Goal: Task Accomplishment & Management: Use online tool/utility

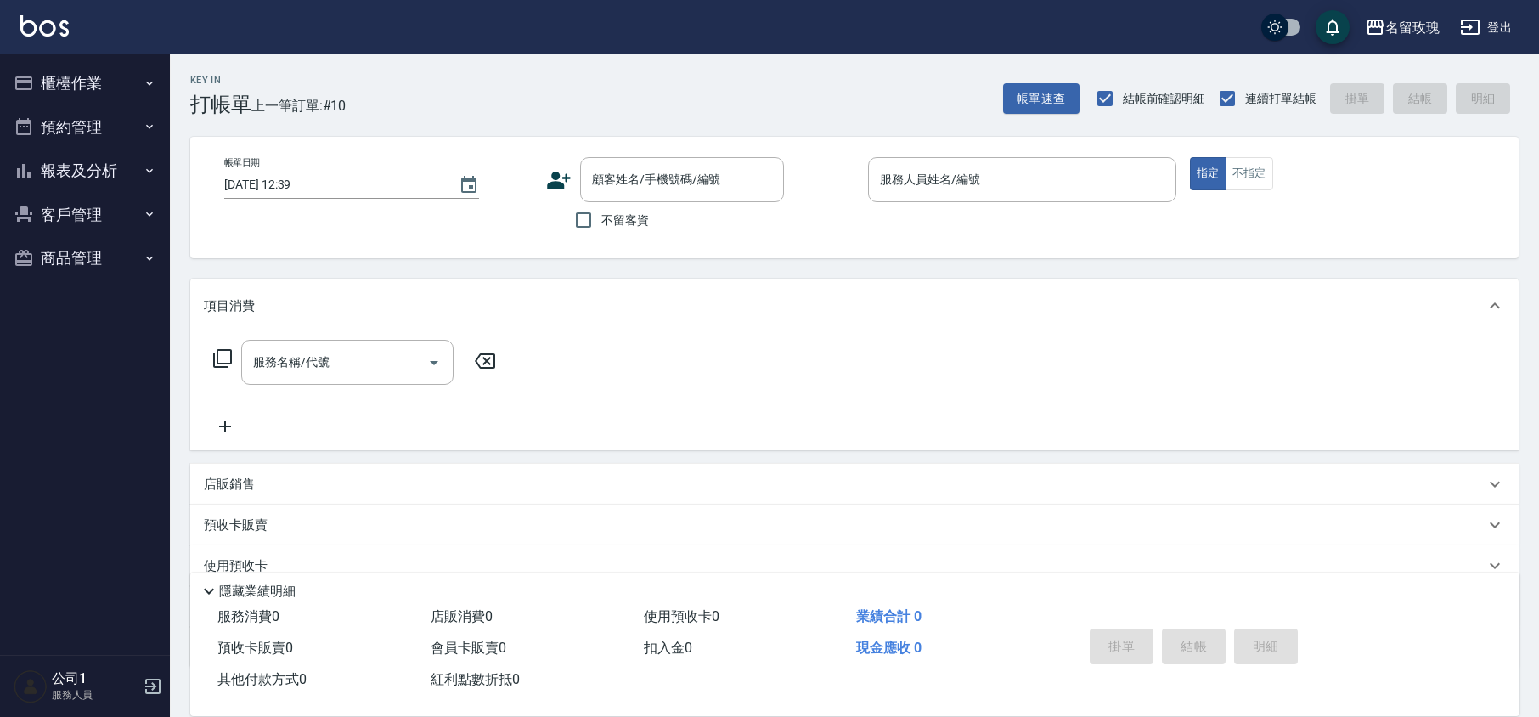
click at [104, 157] on button "報表及分析" at bounding box center [85, 171] width 156 height 44
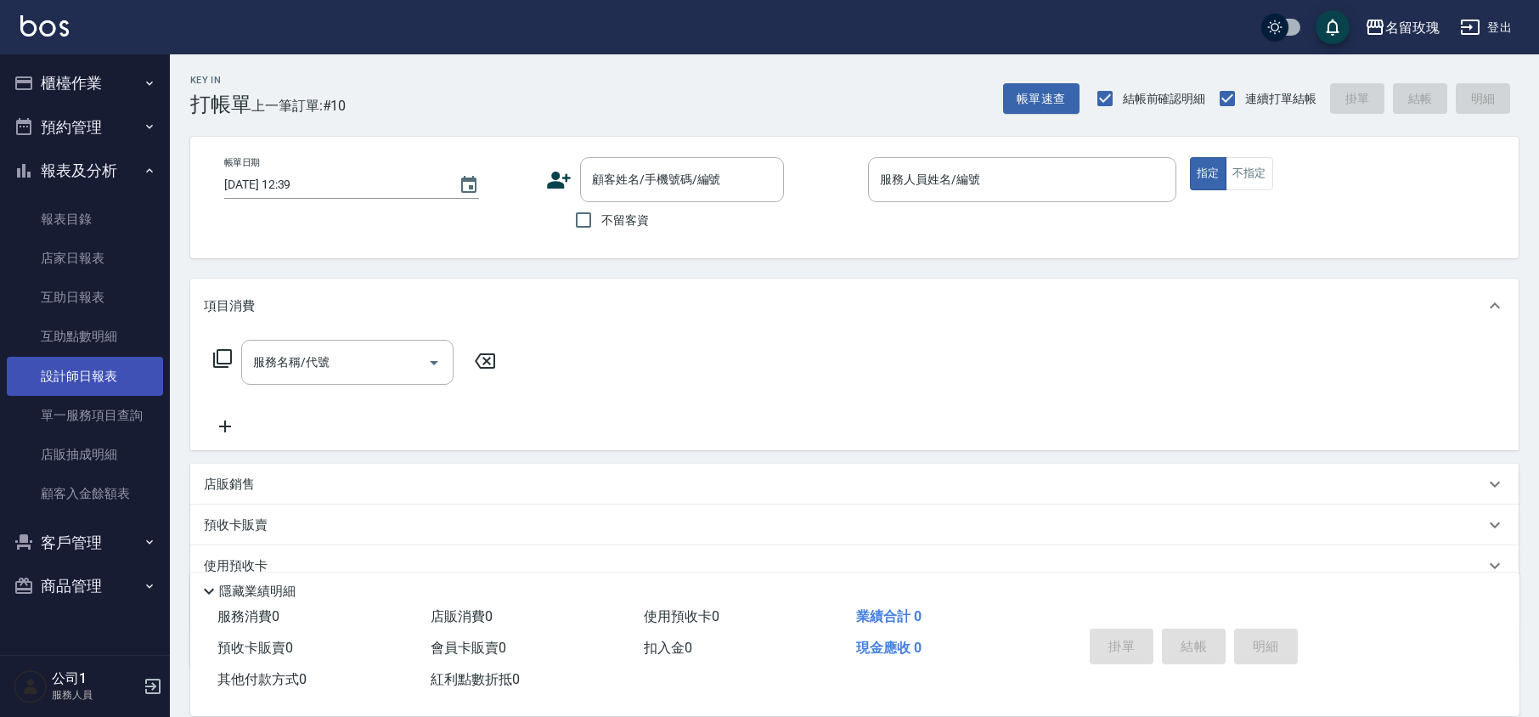
click at [133, 375] on link "設計師日報表" at bounding box center [85, 376] width 156 height 39
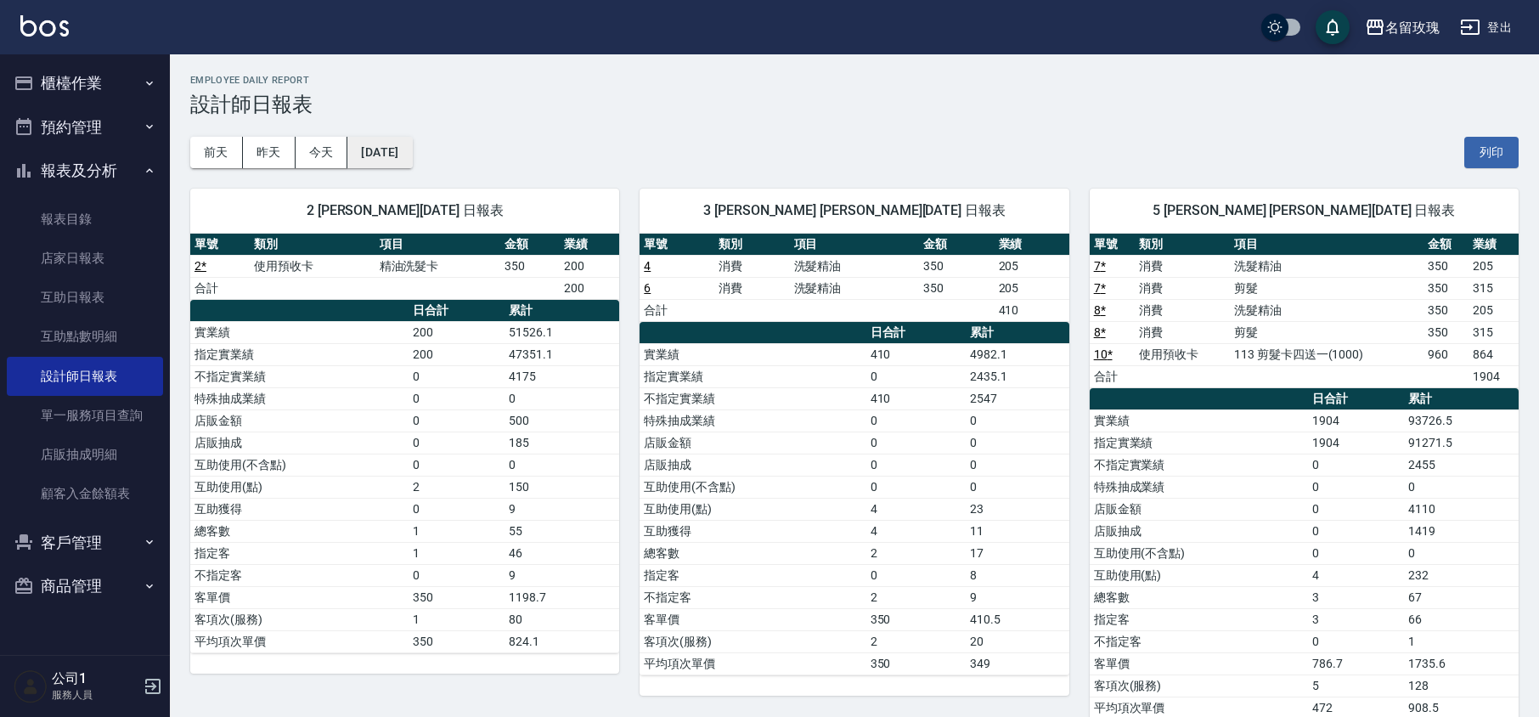
click at [412, 156] on button "[DATE]" at bounding box center [379, 152] width 65 height 31
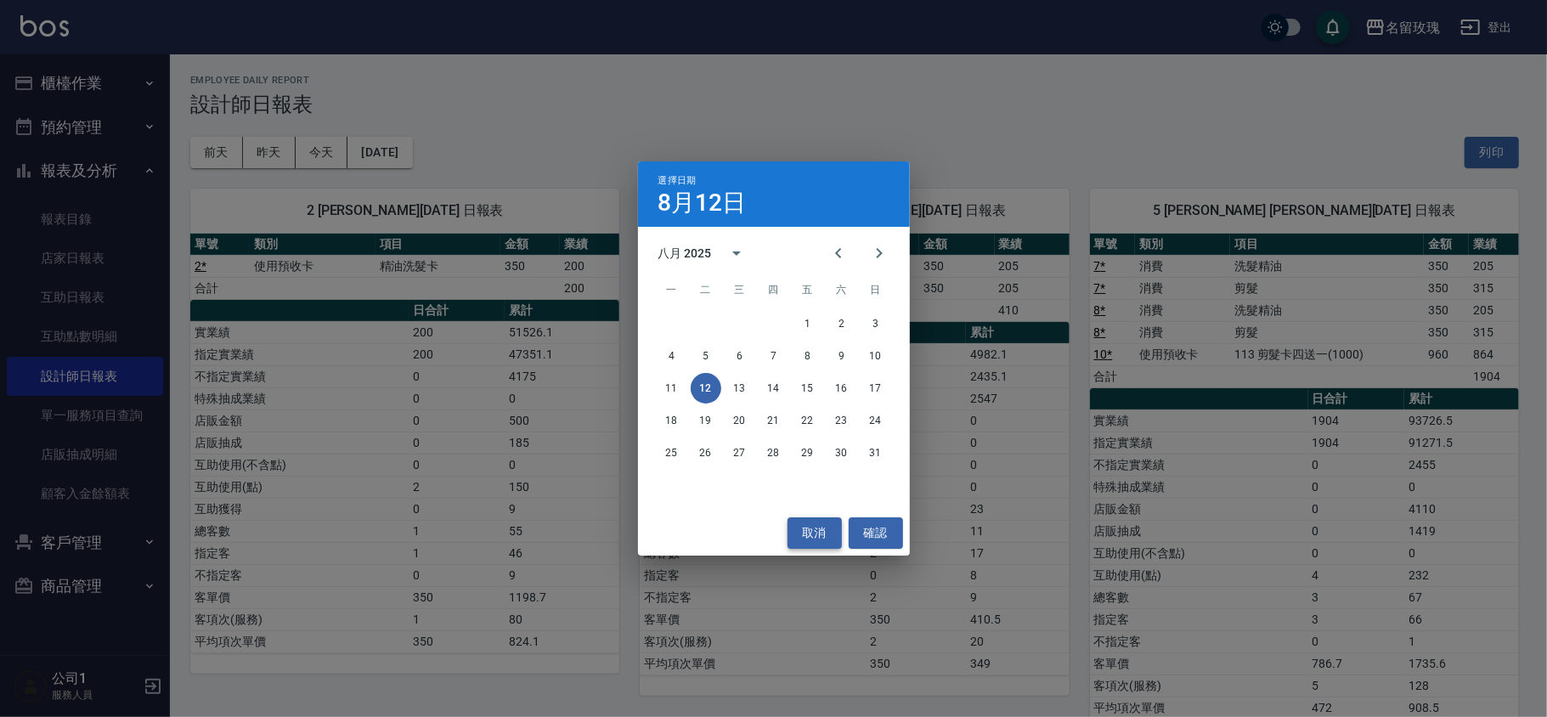
click at [812, 530] on button "取消" at bounding box center [814, 532] width 54 height 31
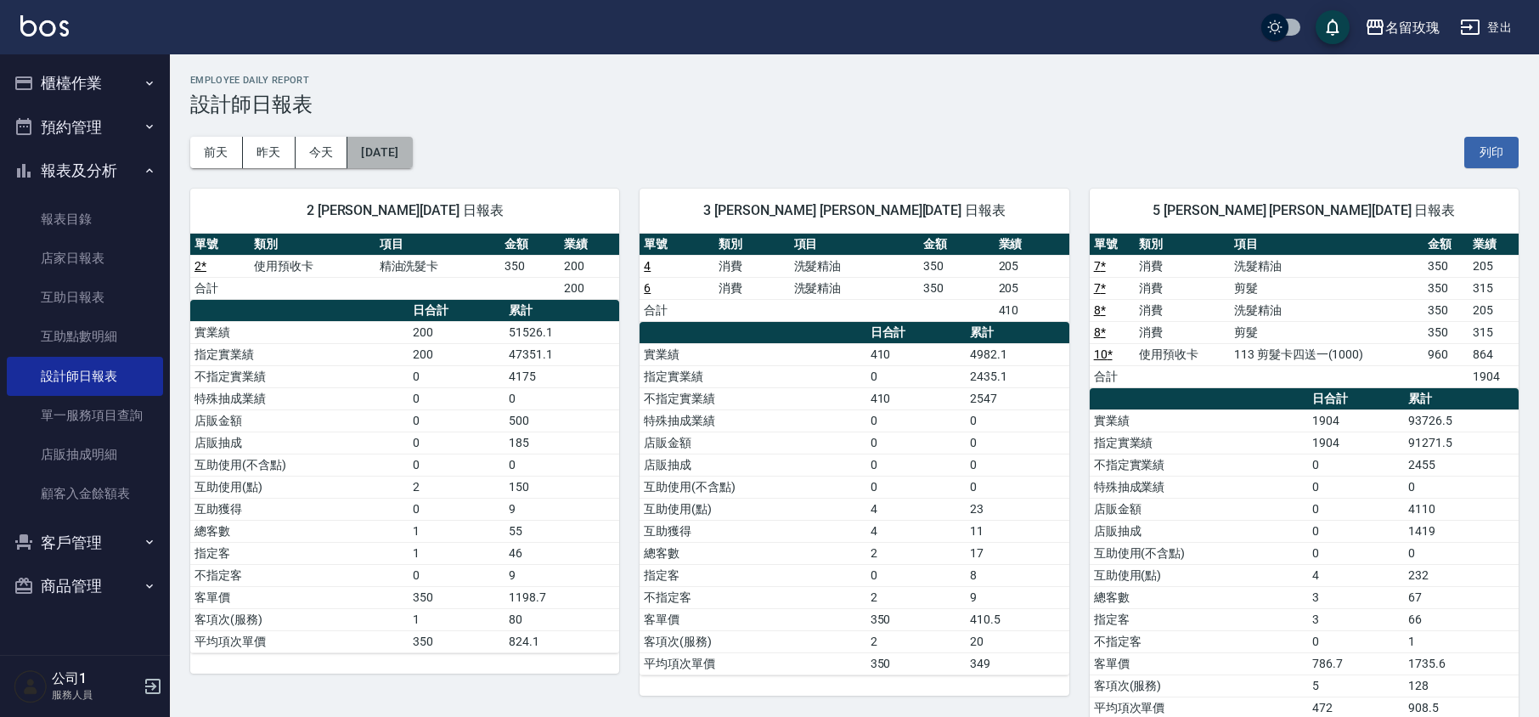
click at [372, 163] on button "[DATE]" at bounding box center [379, 152] width 65 height 31
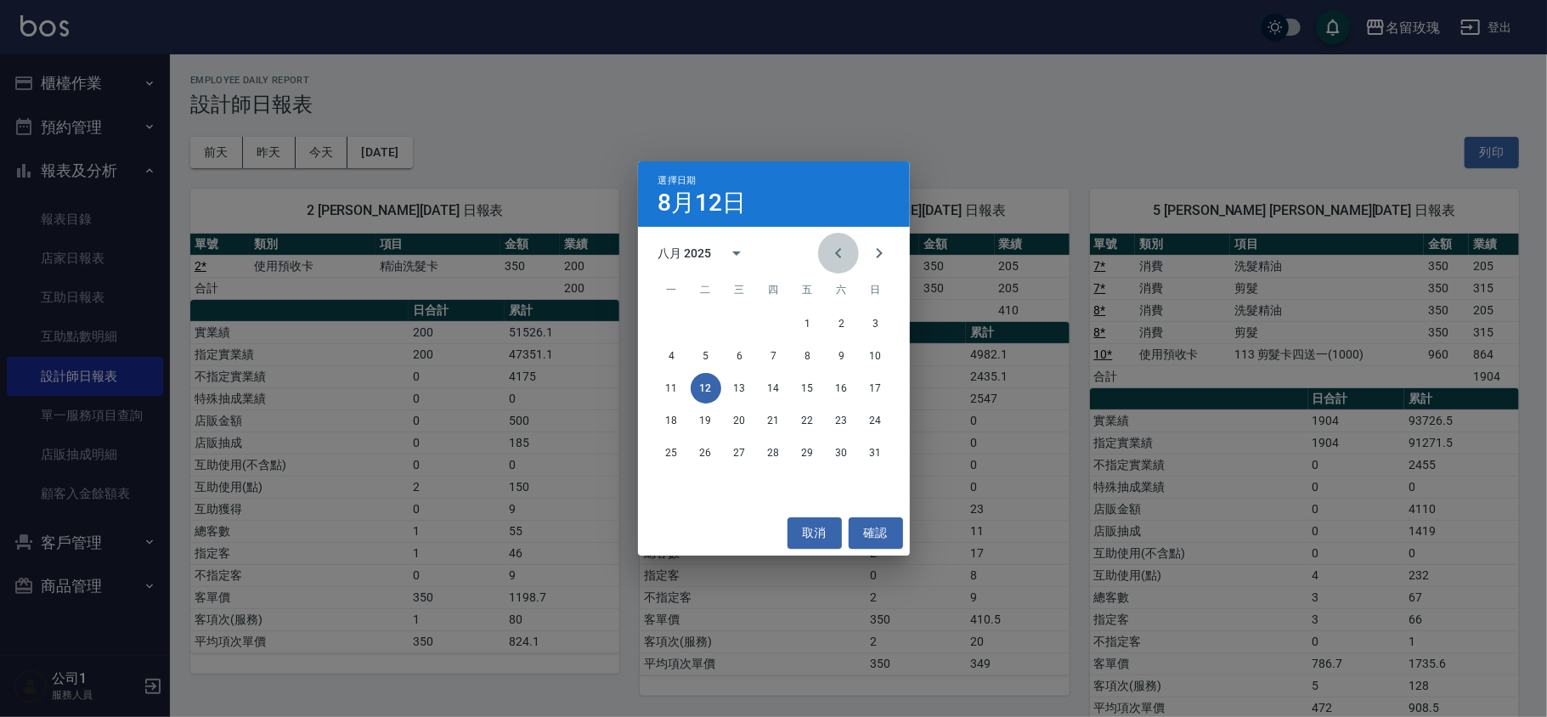
click at [833, 250] on icon "Previous month" at bounding box center [838, 253] width 20 height 20
click at [768, 456] on button "31" at bounding box center [773, 452] width 31 height 31
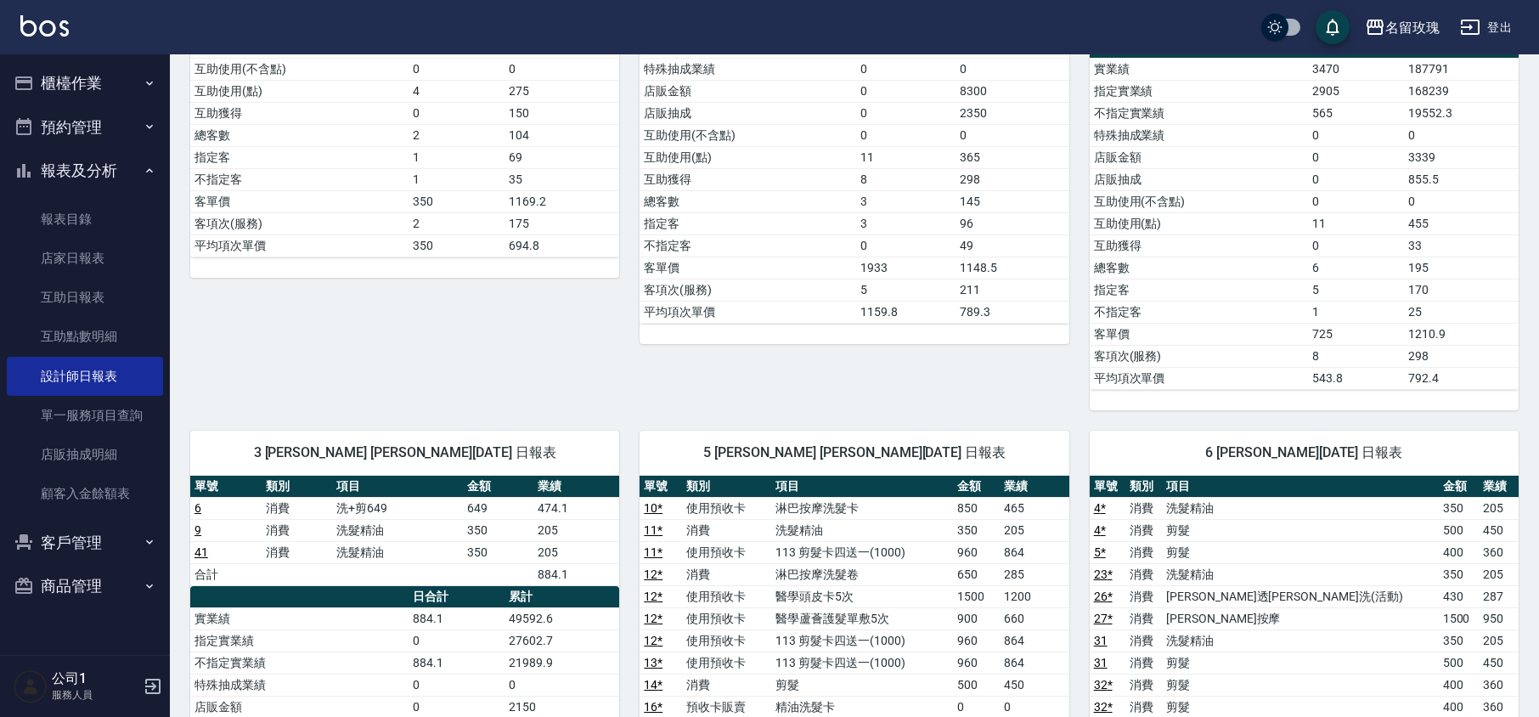
scroll to position [566, 0]
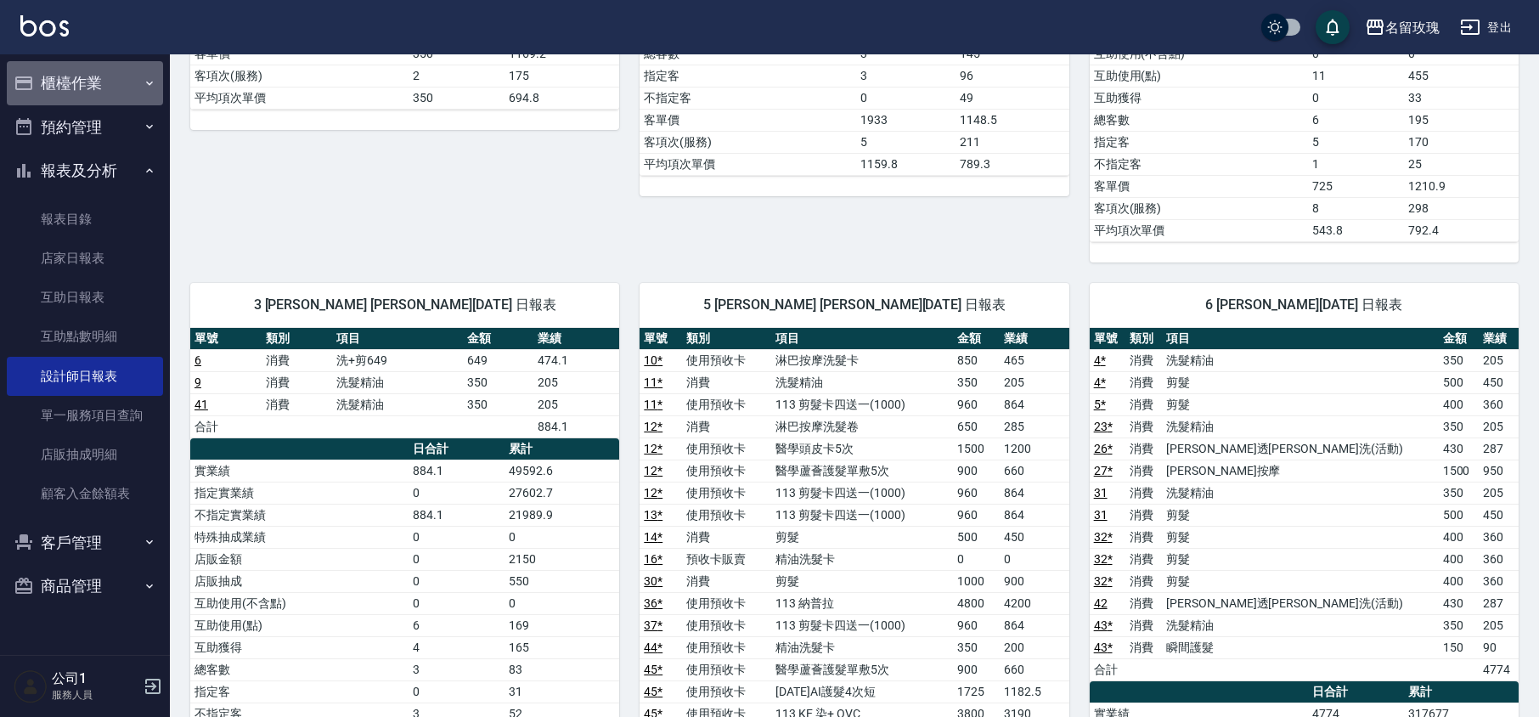
click at [97, 76] on button "櫃檯作業" at bounding box center [85, 83] width 156 height 44
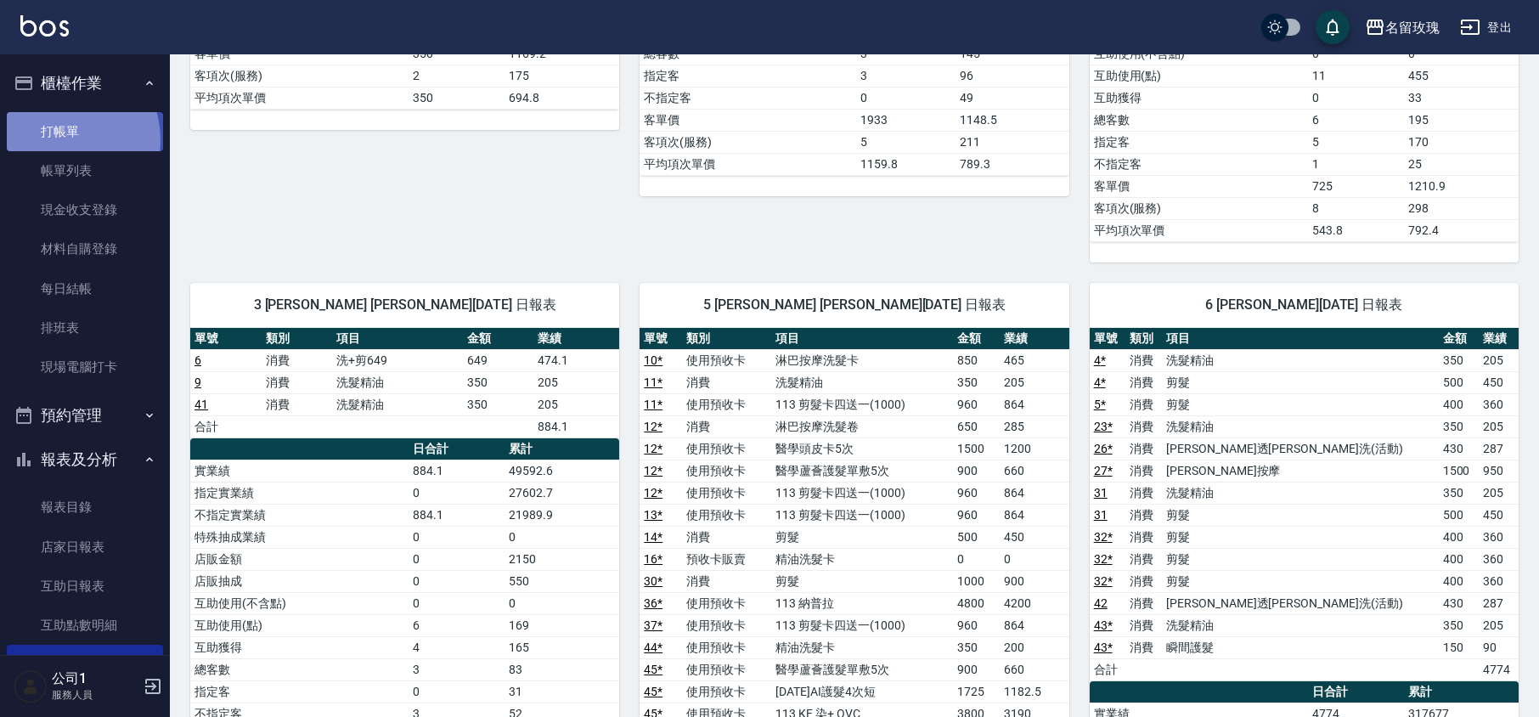
click at [55, 139] on link "打帳單" at bounding box center [85, 131] width 156 height 39
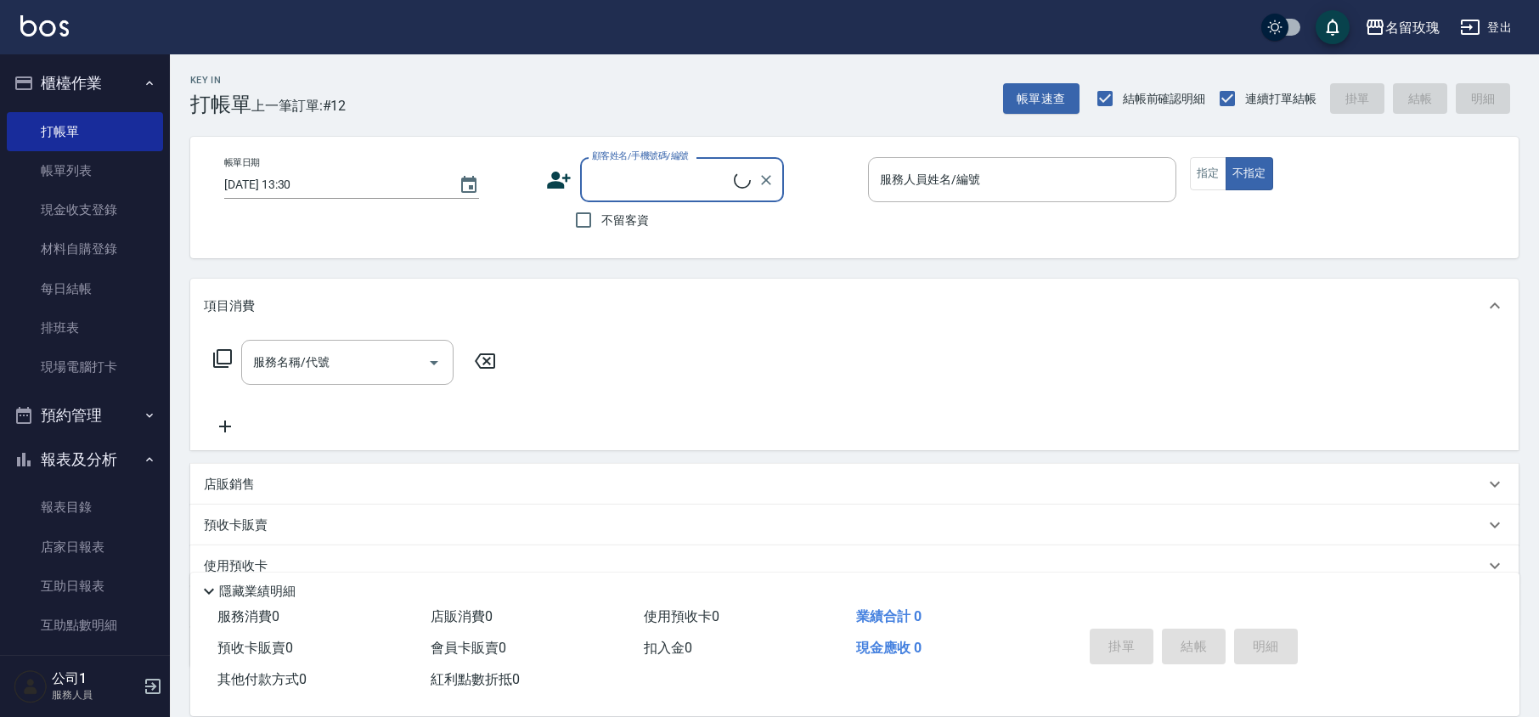
click at [73, 447] on button "報表及分析" at bounding box center [85, 459] width 156 height 44
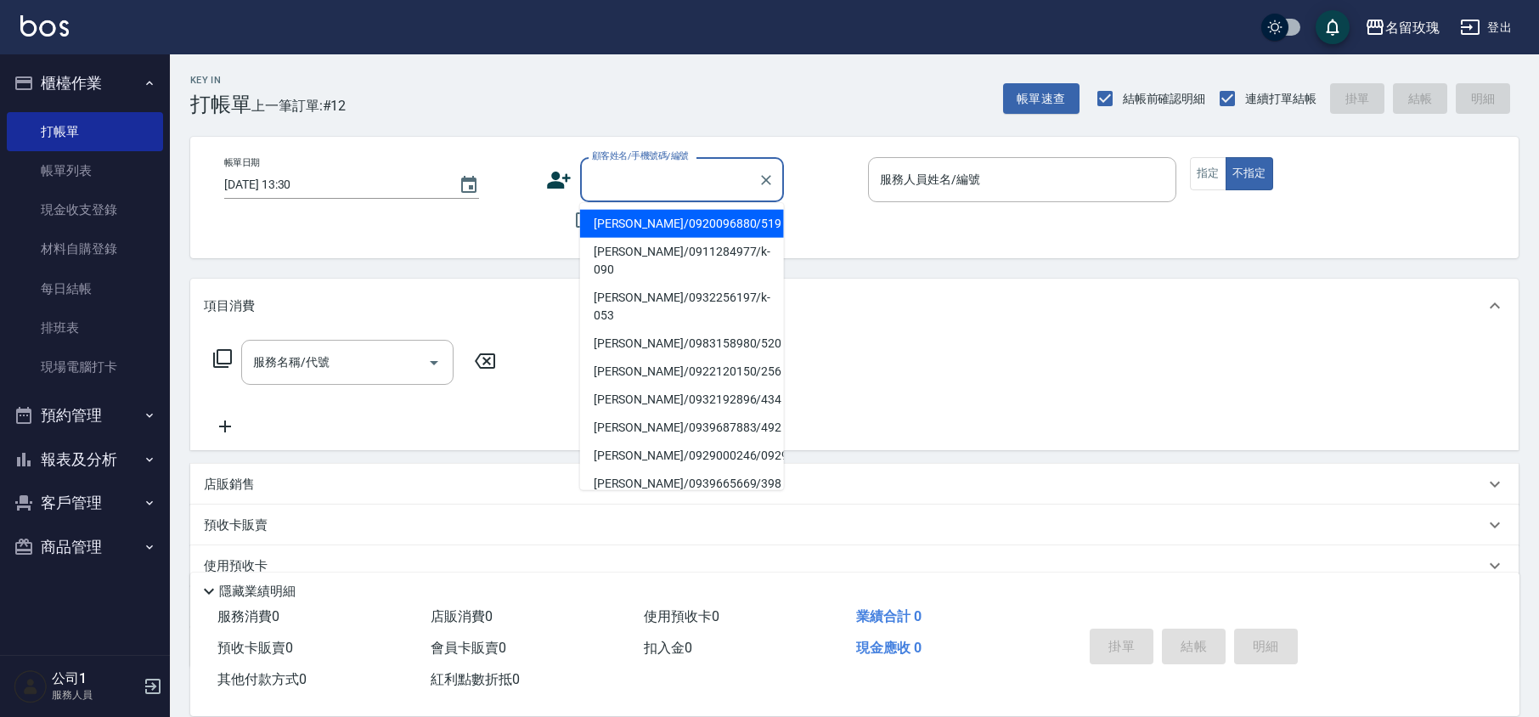
click at [703, 194] on input "顧客姓名/手機號碼/編號" at bounding box center [669, 180] width 163 height 30
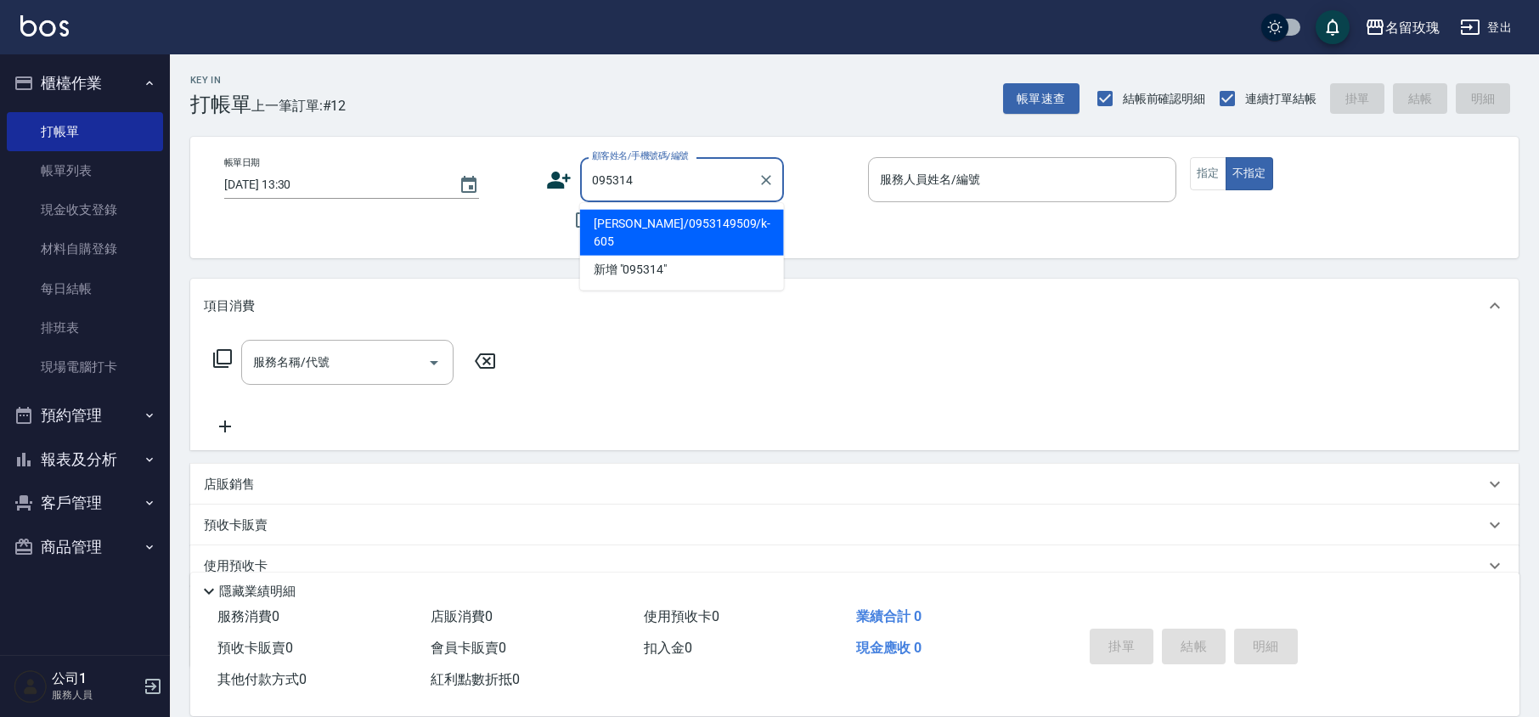
type input "0953149"
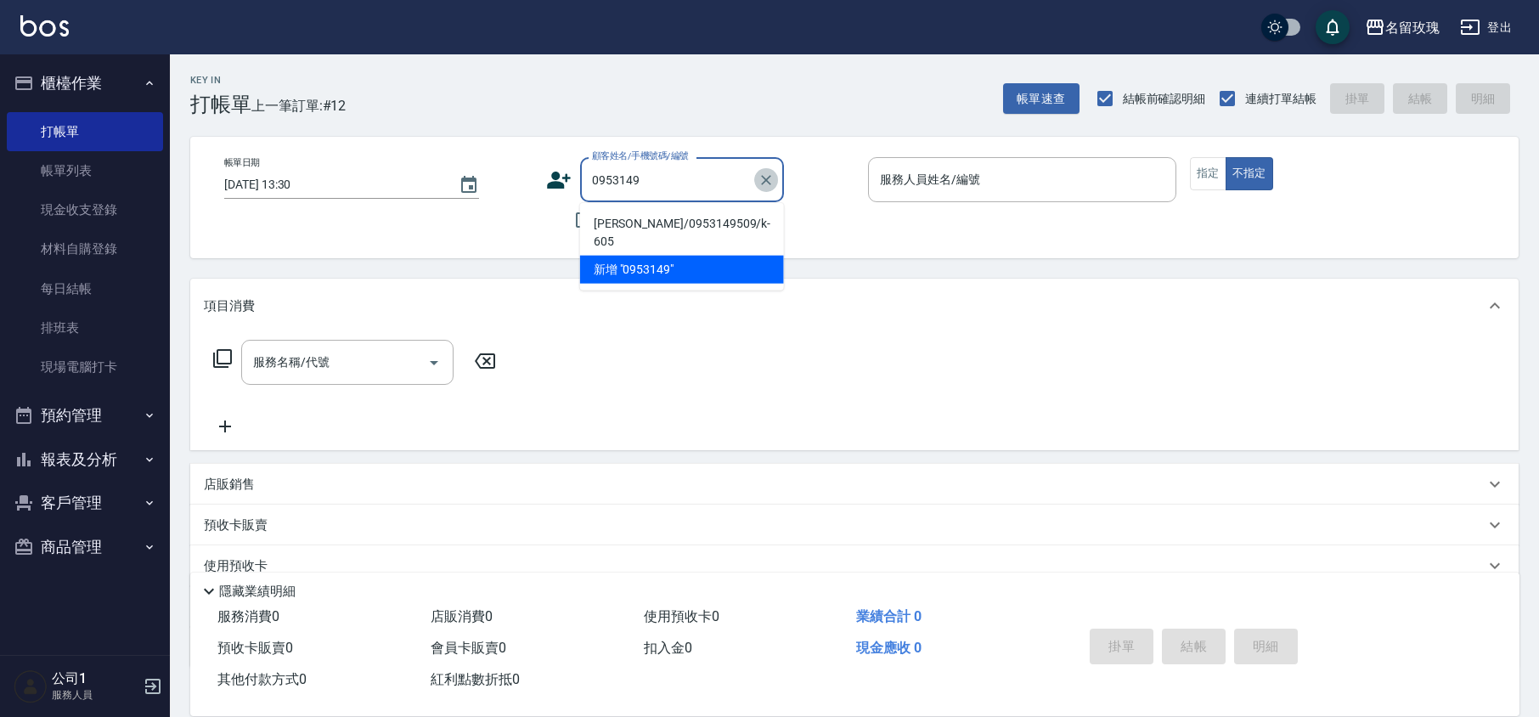
click at [775, 187] on button "Clear" at bounding box center [766, 180] width 24 height 24
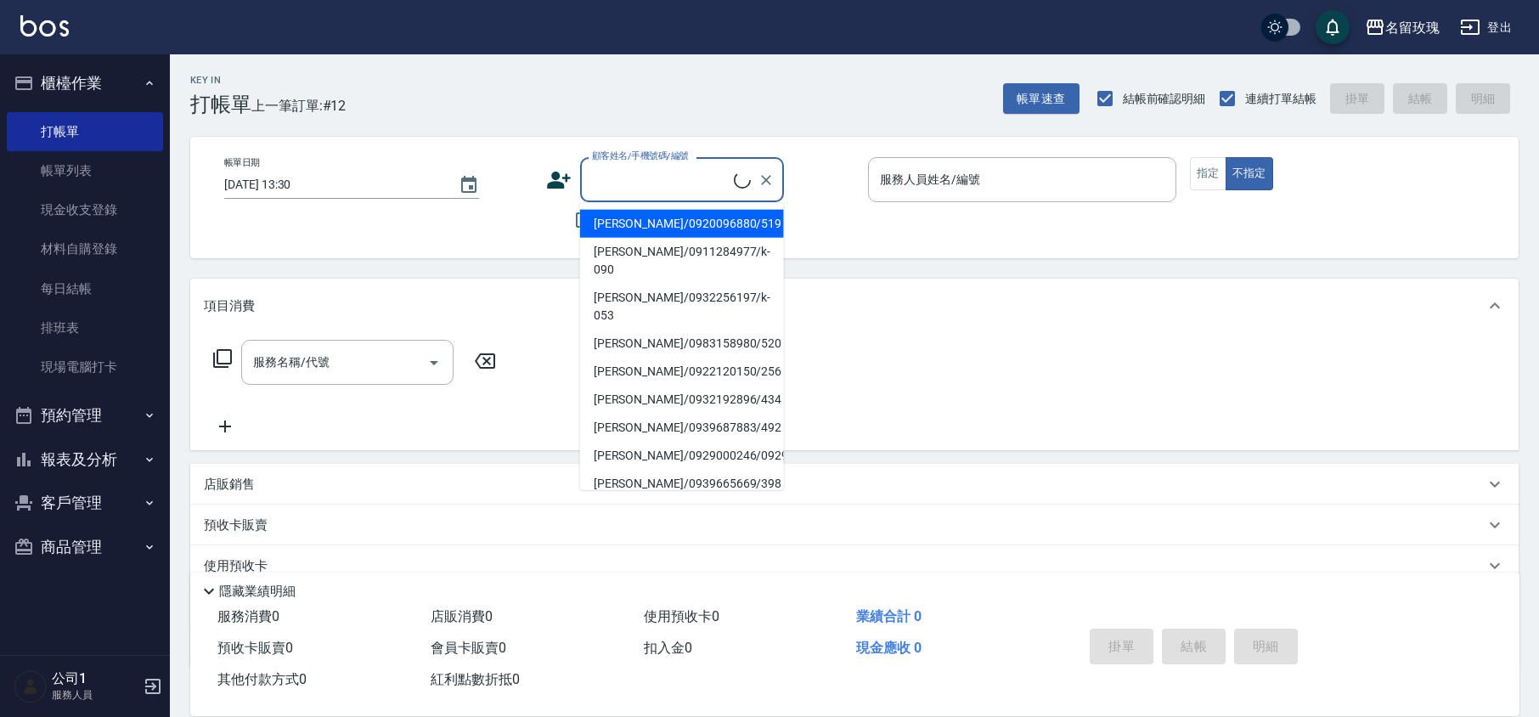
click at [562, 103] on div "Key In 打帳單 上一筆訂單:#12 帳單速查 結帳前確認明細 連續打單結帳 掛單 結帳 明細" at bounding box center [844, 85] width 1349 height 62
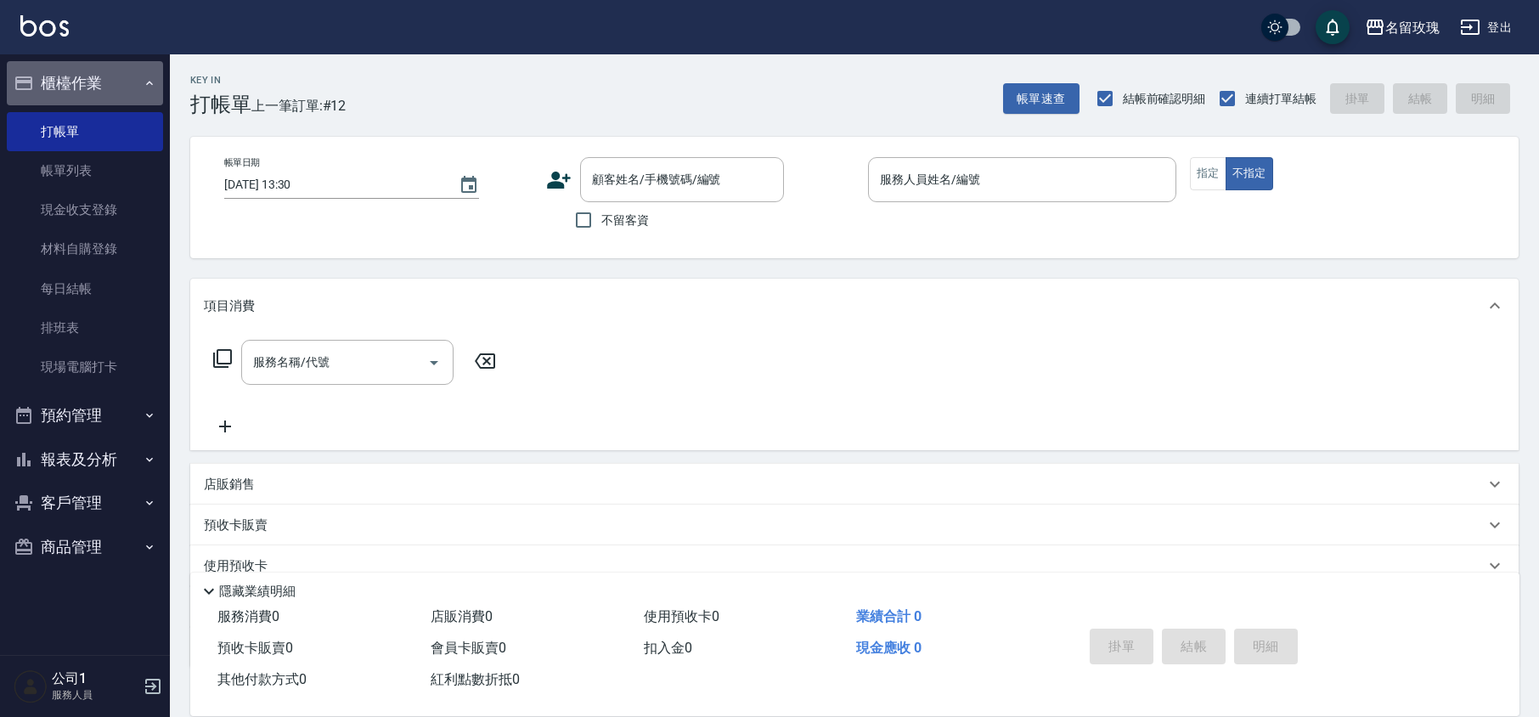
click at [52, 63] on button "櫃檯作業" at bounding box center [85, 83] width 156 height 44
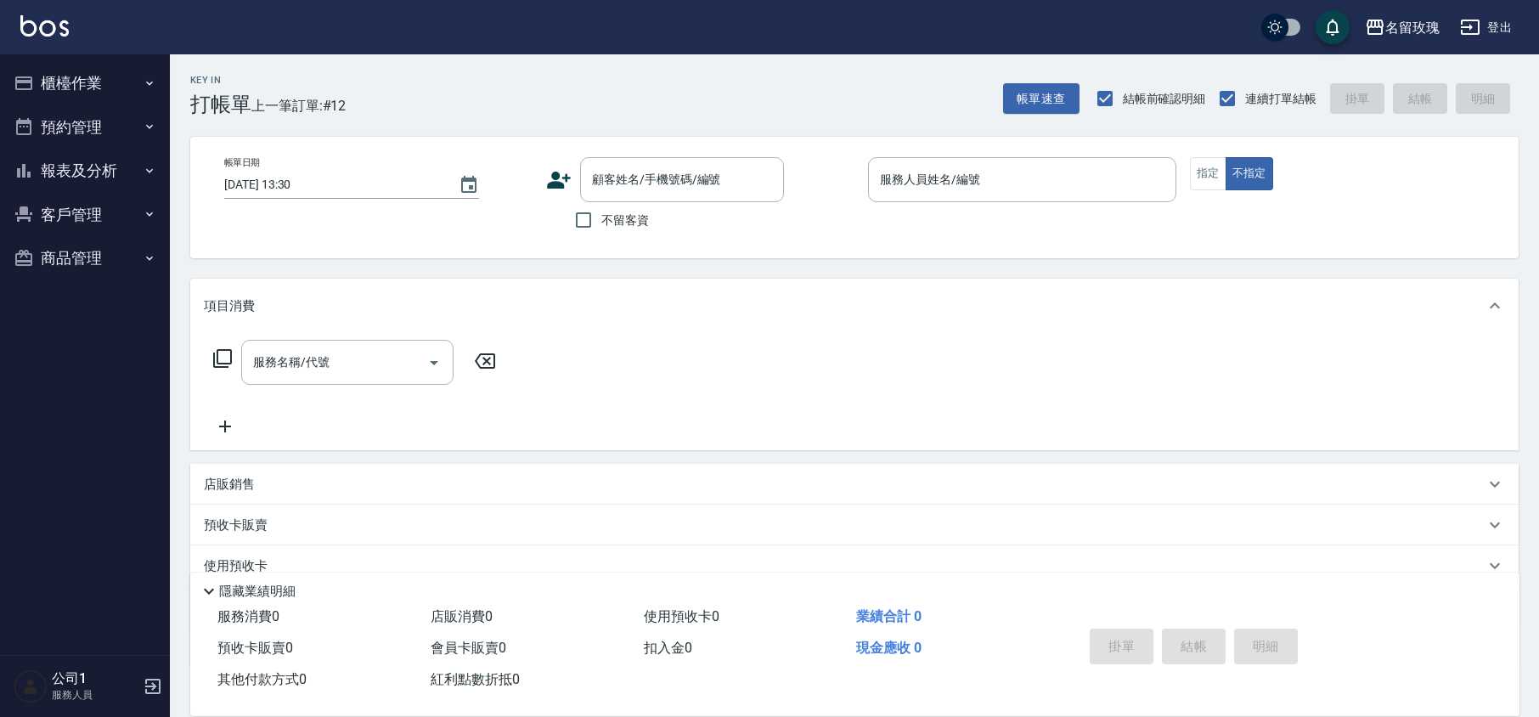
click at [379, 70] on div "Key In 打帳單 上一筆訂單:#12 帳單速查 結帳前確認明細 連續打單結帳 掛單 結帳 明細" at bounding box center [844, 85] width 1349 height 62
